Goal: Task Accomplishment & Management: Manage account settings

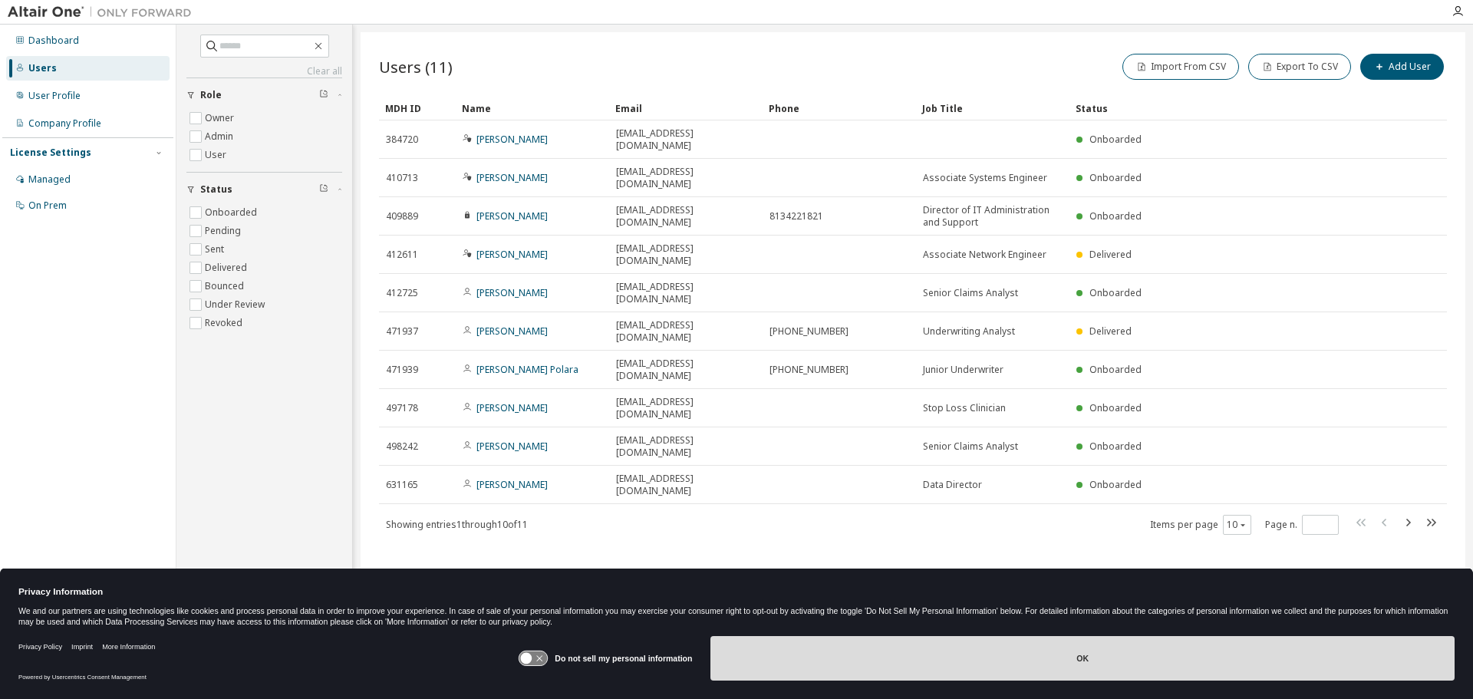
click at [1110, 674] on button "OK" at bounding box center [1083, 658] width 744 height 45
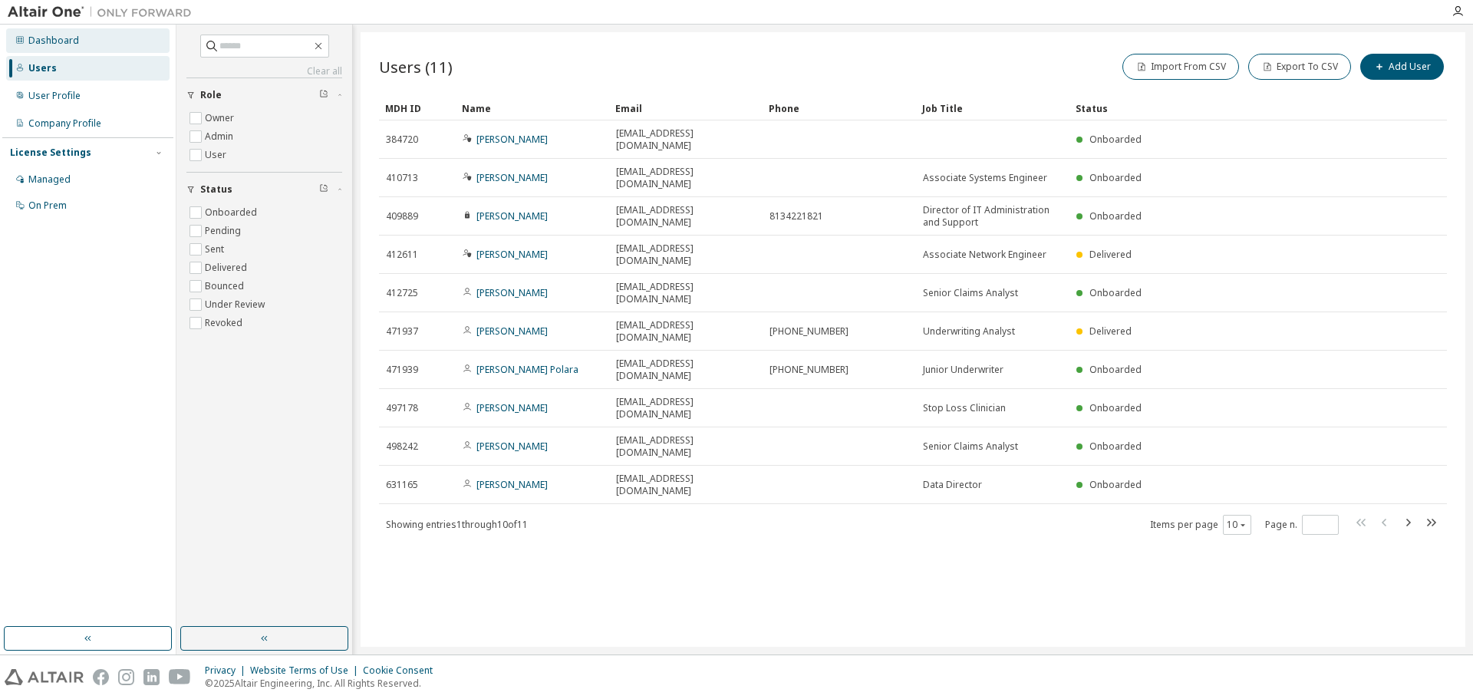
click at [54, 38] on div "Dashboard" at bounding box center [53, 41] width 51 height 12
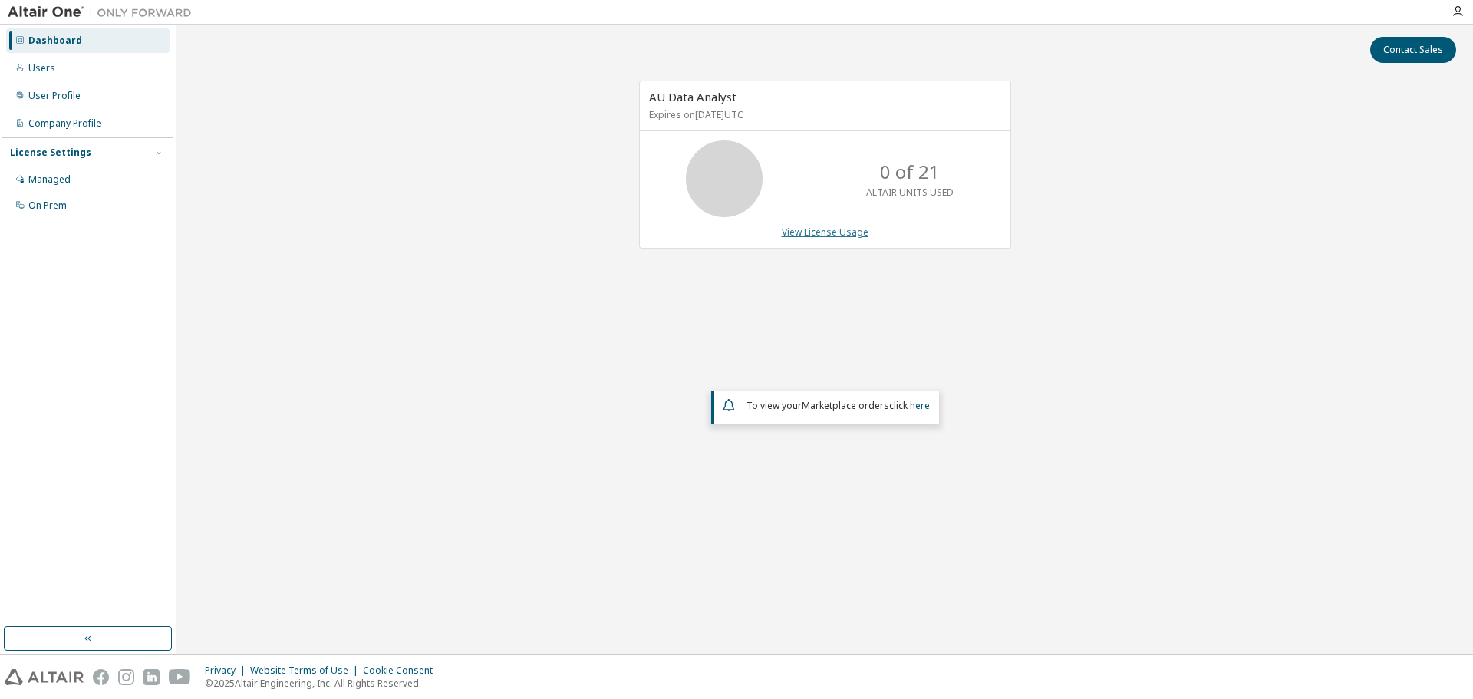
click at [841, 232] on link "View License Usage" at bounding box center [825, 232] width 87 height 13
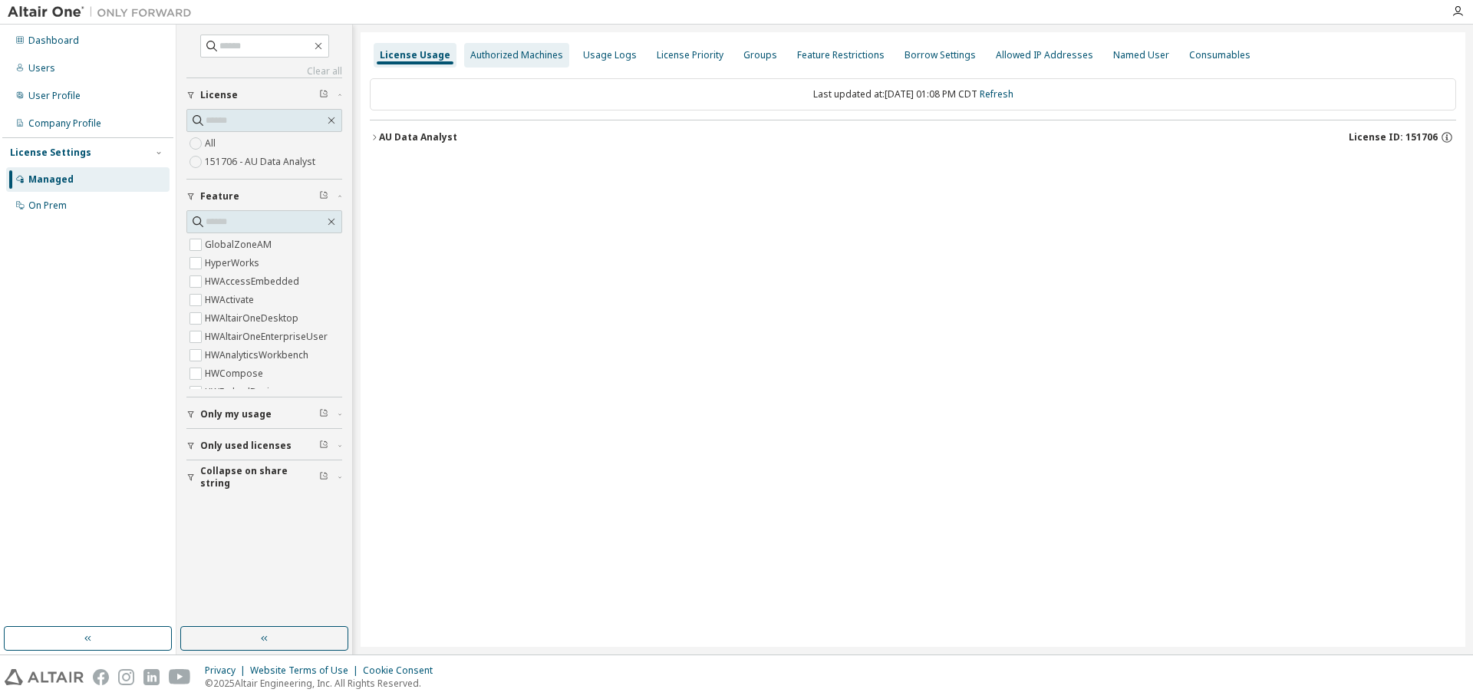
click at [479, 64] on div "Authorized Machines" at bounding box center [516, 55] width 105 height 25
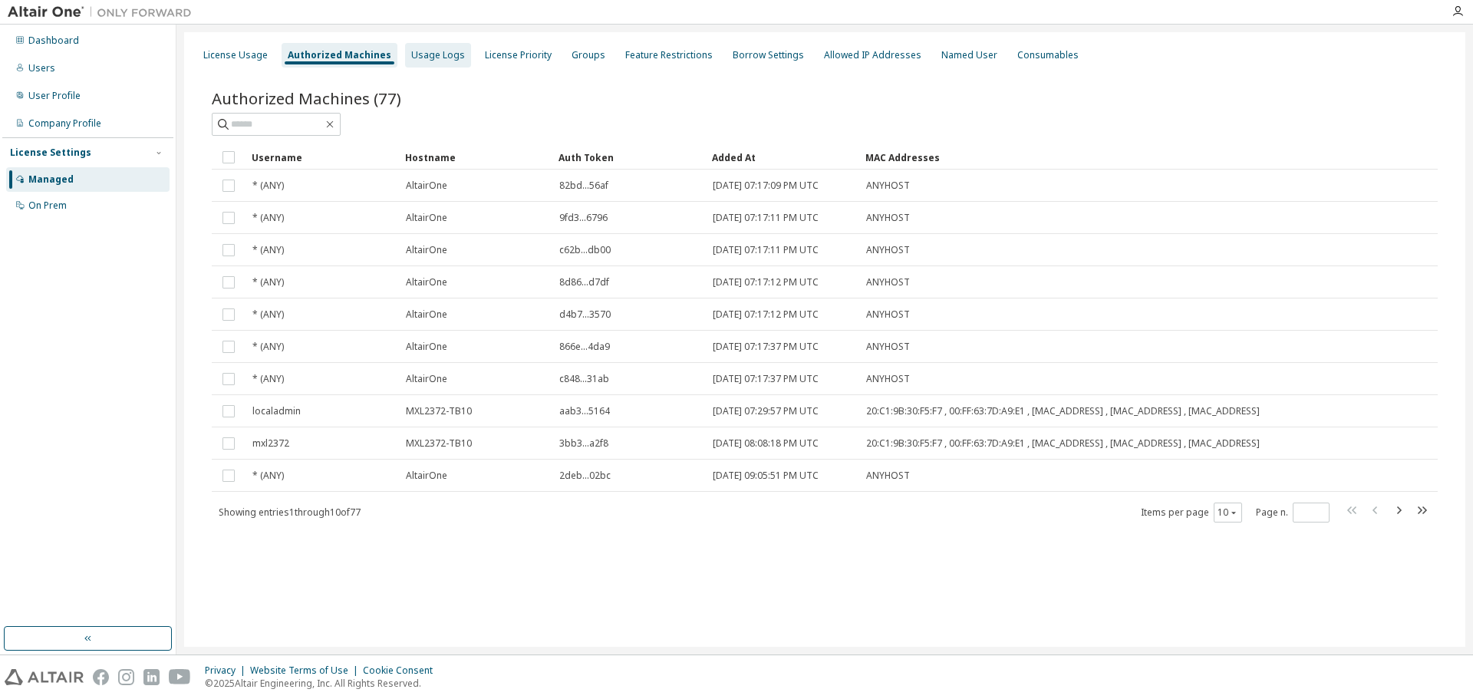
click at [445, 55] on div "Usage Logs" at bounding box center [438, 55] width 54 height 12
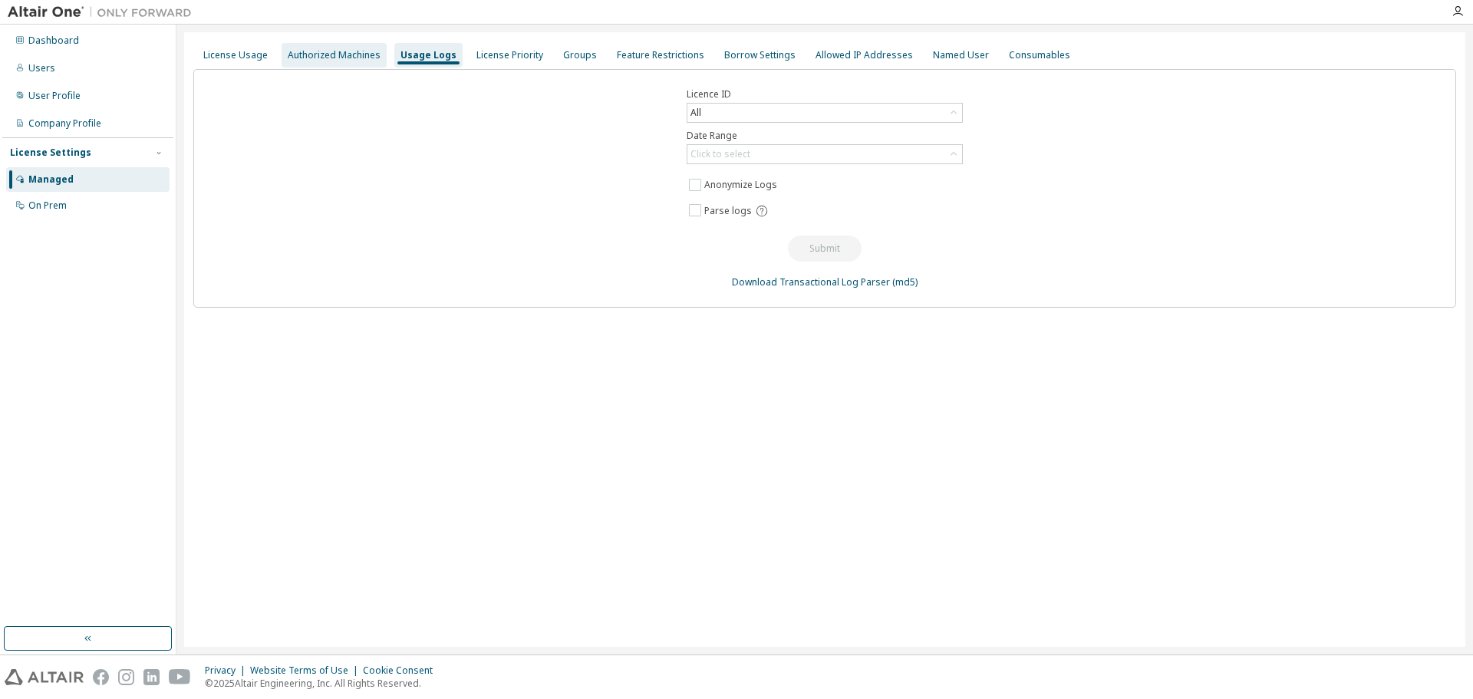
click at [349, 52] on div "Authorized Machines" at bounding box center [334, 55] width 93 height 12
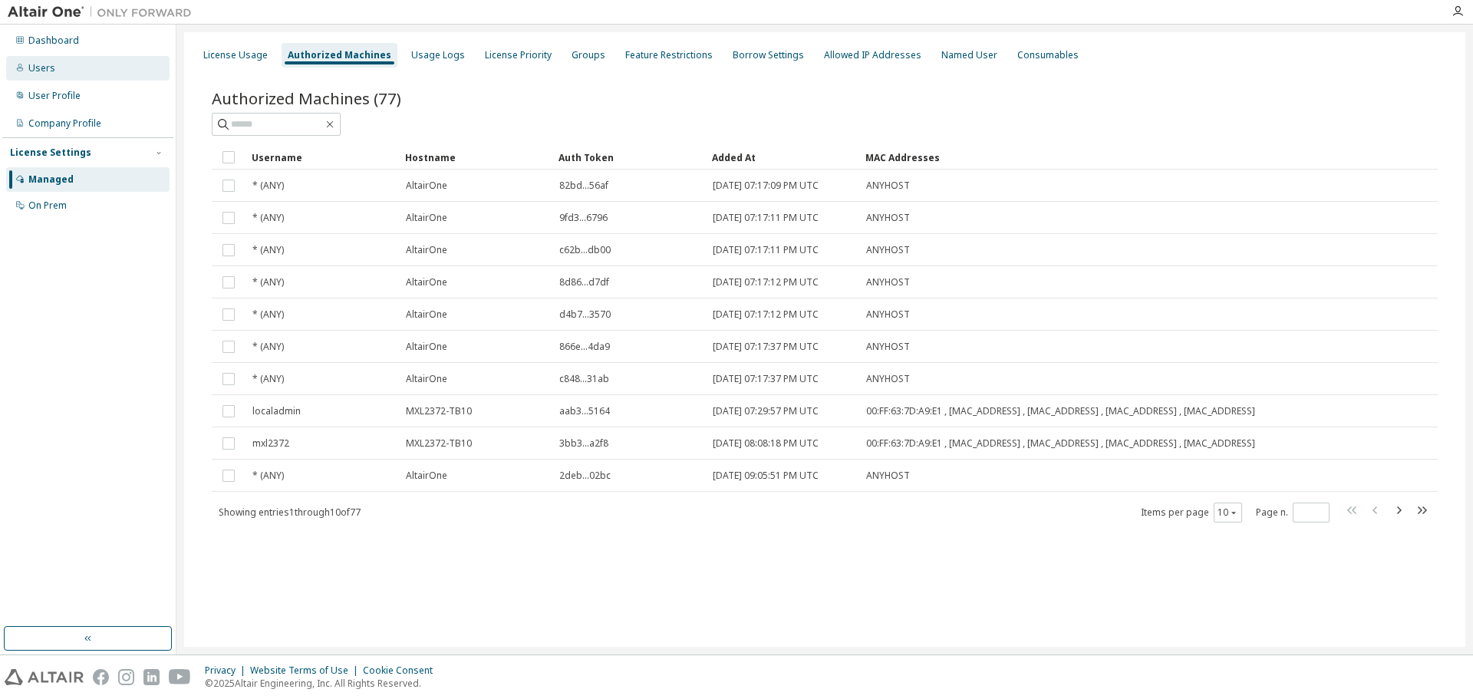
click at [68, 72] on div "Users" at bounding box center [87, 68] width 163 height 25
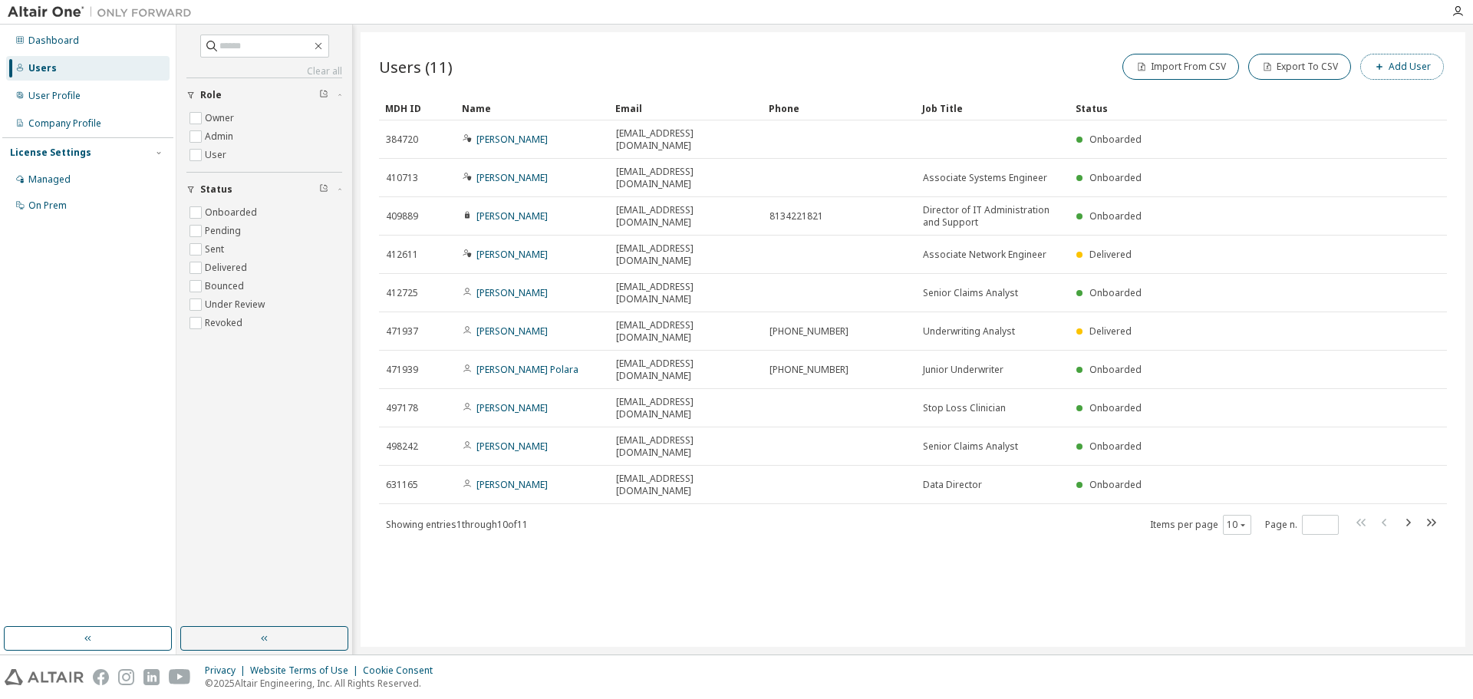
click at [1423, 59] on button "Add User" at bounding box center [1402, 67] width 84 height 26
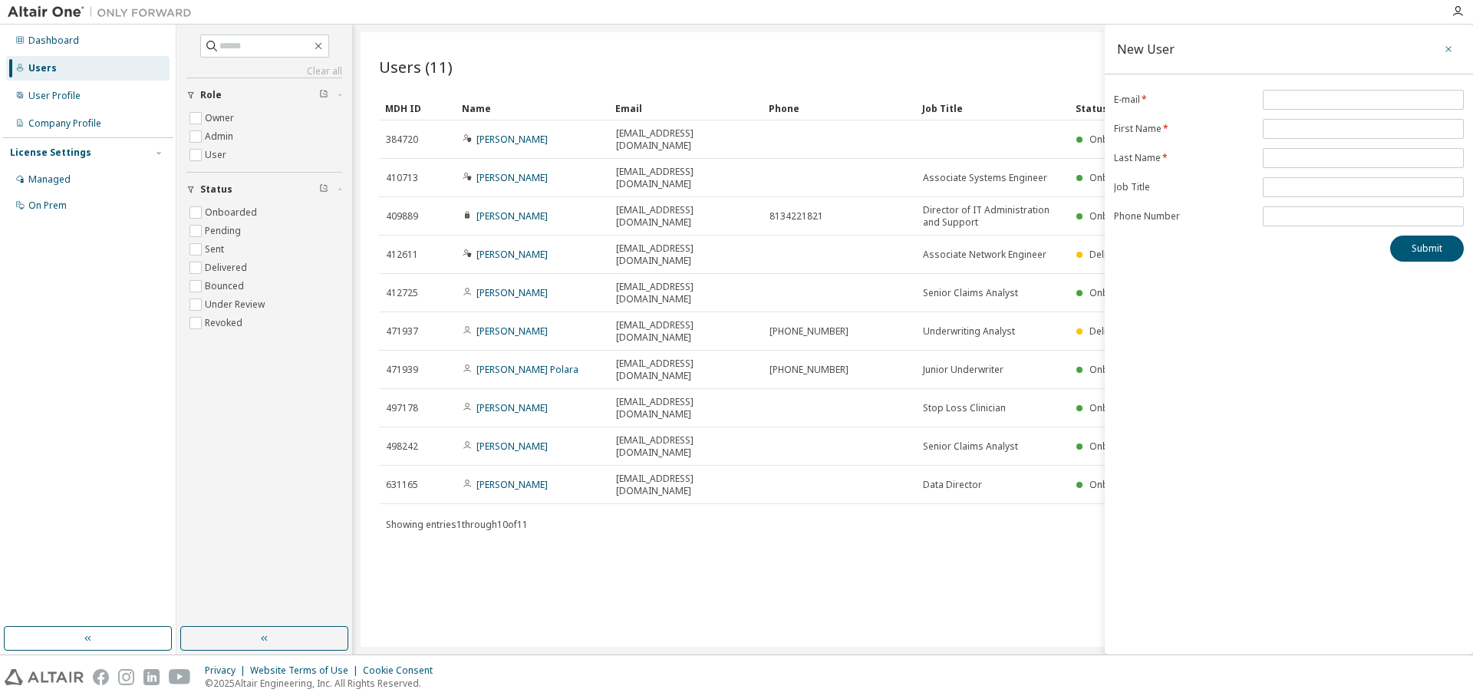
click at [1453, 51] on icon "button" at bounding box center [1448, 49] width 11 height 12
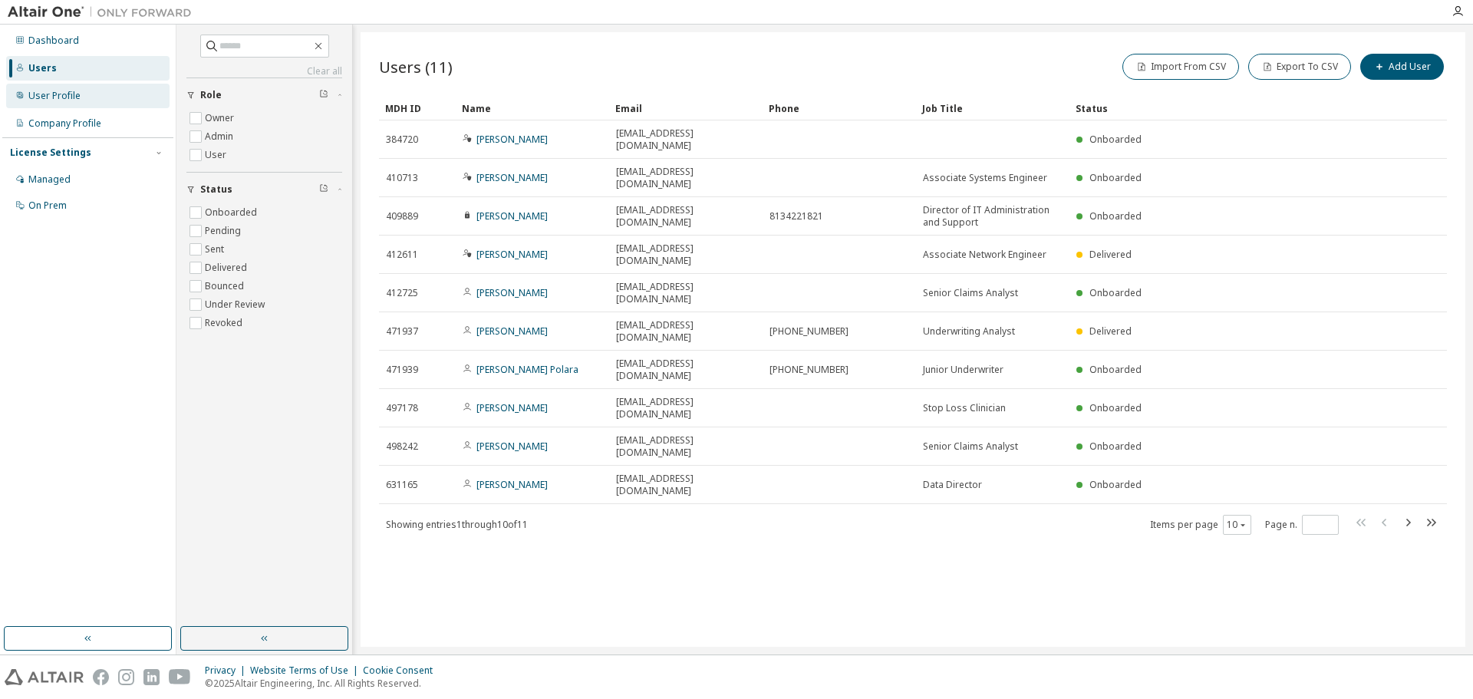
click at [97, 105] on div "User Profile" at bounding box center [87, 96] width 163 height 25
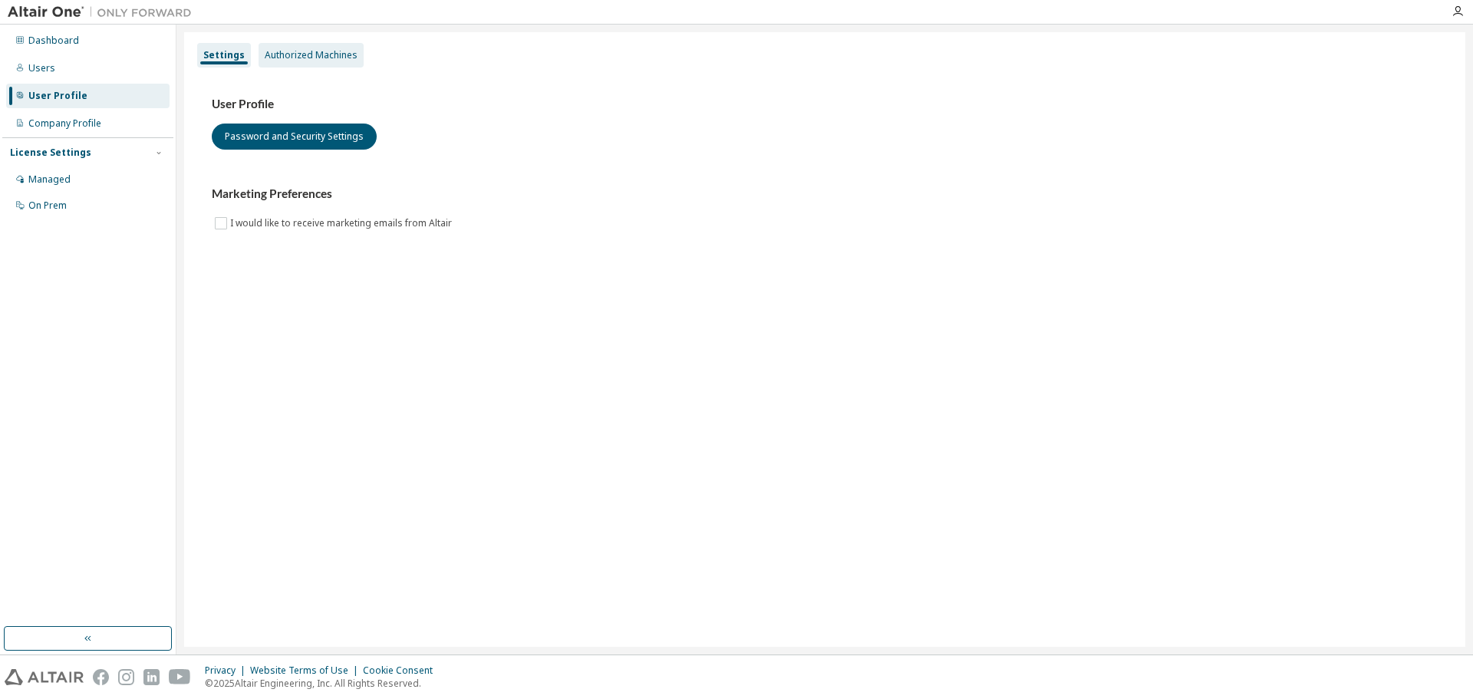
click at [288, 58] on div "Authorized Machines" at bounding box center [311, 55] width 93 height 12
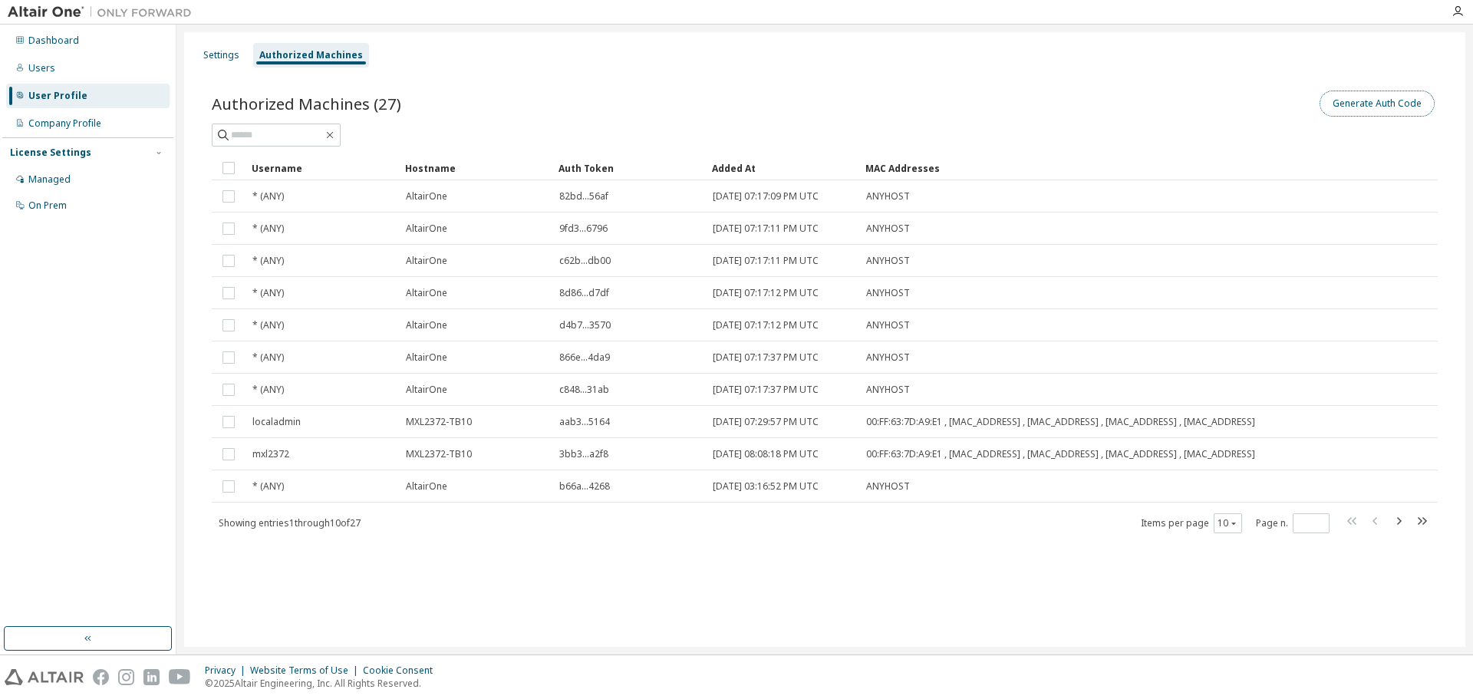
click at [1354, 102] on button "Generate Auth Code" at bounding box center [1377, 104] width 115 height 26
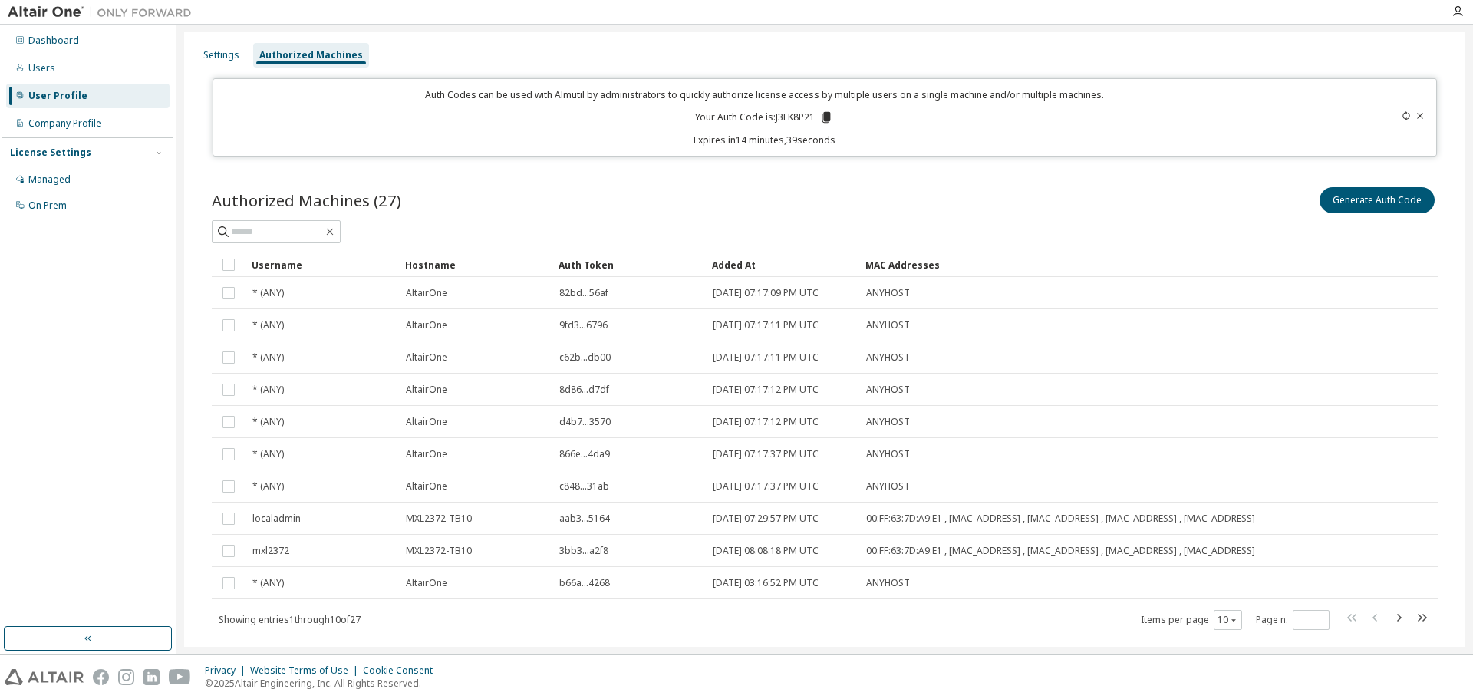
click at [823, 112] on icon at bounding box center [827, 117] width 8 height 11
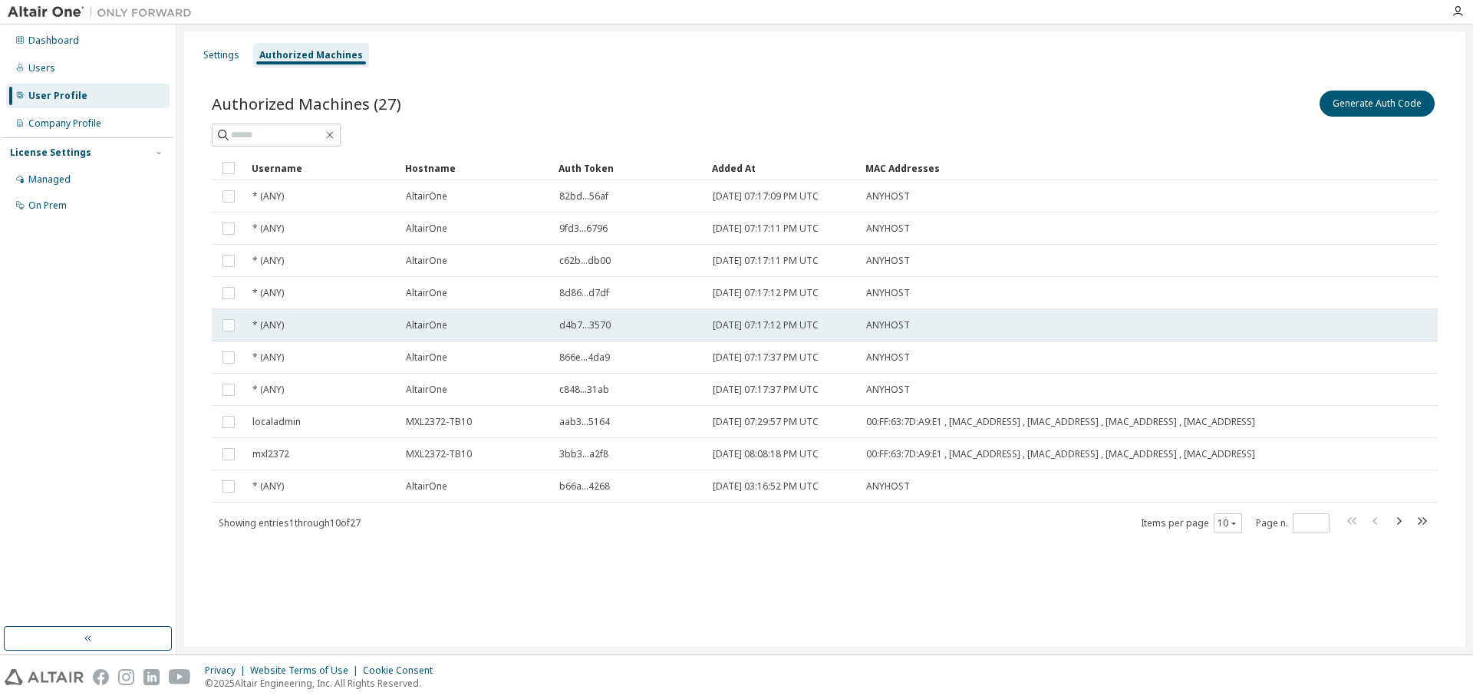
drag, startPoint x: 1166, startPoint y: 332, endPoint x: 1182, endPoint y: 319, distance: 21.3
click at [1182, 321] on tbody "* (ANY) AltairOne 82bd...56af [DATE] 07:17:09 PM UTC ANYHOST * (ANY) [GEOGRAPHI…" at bounding box center [825, 341] width 1226 height 322
